Goal: Navigation & Orientation: Find specific page/section

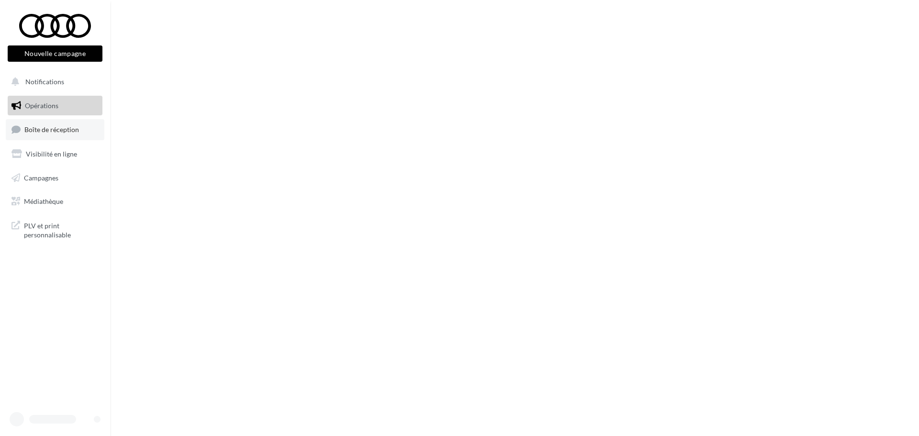
click at [75, 121] on link "Boîte de réception" at bounding box center [55, 129] width 99 height 21
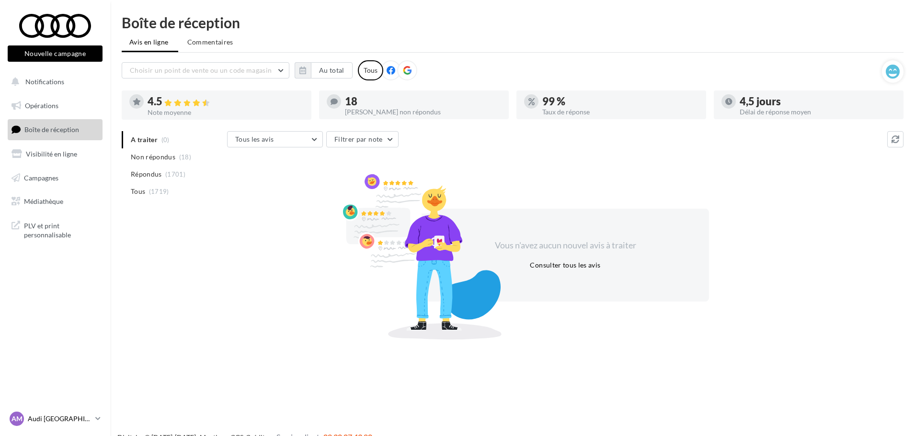
click at [57, 416] on p "Audi [GEOGRAPHIC_DATA]" at bounding box center [60, 419] width 64 height 10
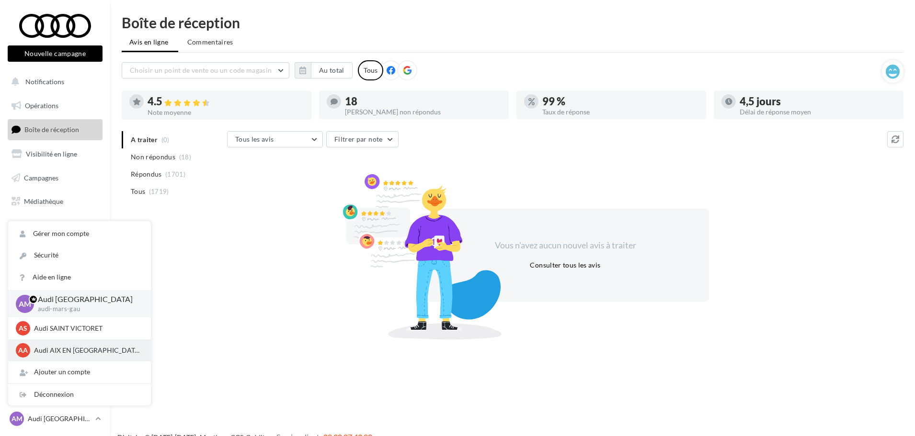
click at [76, 346] on p "Audi AIX EN [GEOGRAPHIC_DATA]" at bounding box center [86, 351] width 105 height 10
